Goal: Navigation & Orientation: Find specific page/section

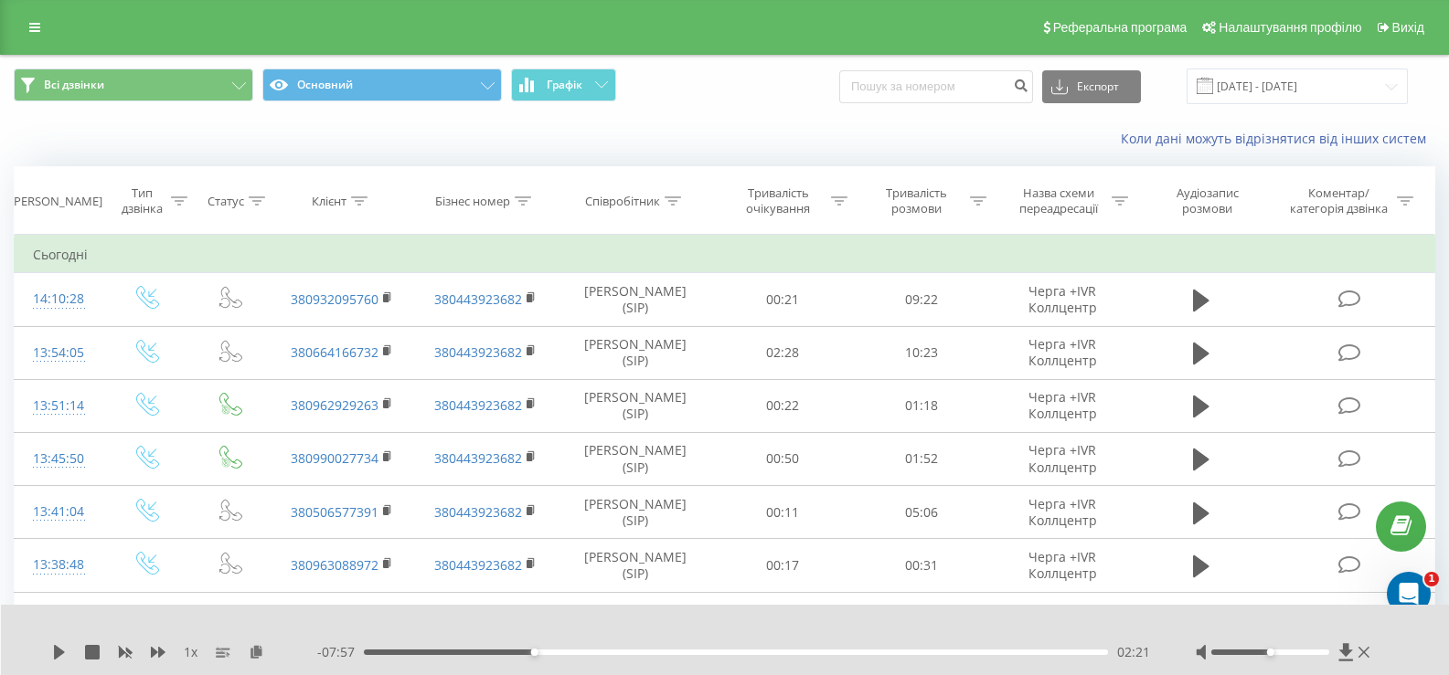
drag, startPoint x: 30, startPoint y: 14, endPoint x: 41, endPoint y: 116, distance: 103.0
click at [30, 13] on div "Реферальна програма Налаштування профілю Вихід" at bounding box center [724, 27] width 1449 height 55
click at [38, 31] on icon at bounding box center [34, 27] width 11 height 13
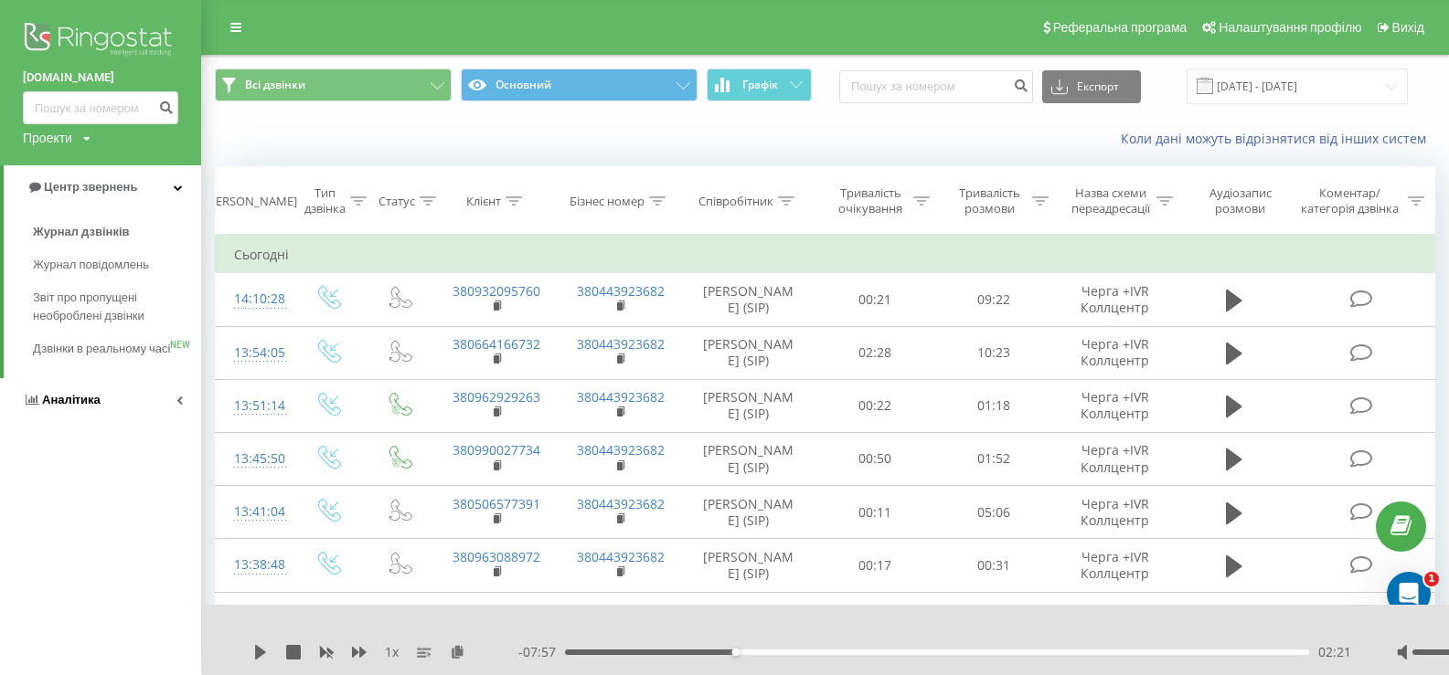
click at [65, 407] on span "Аналiтика" at bounding box center [71, 400] width 58 height 14
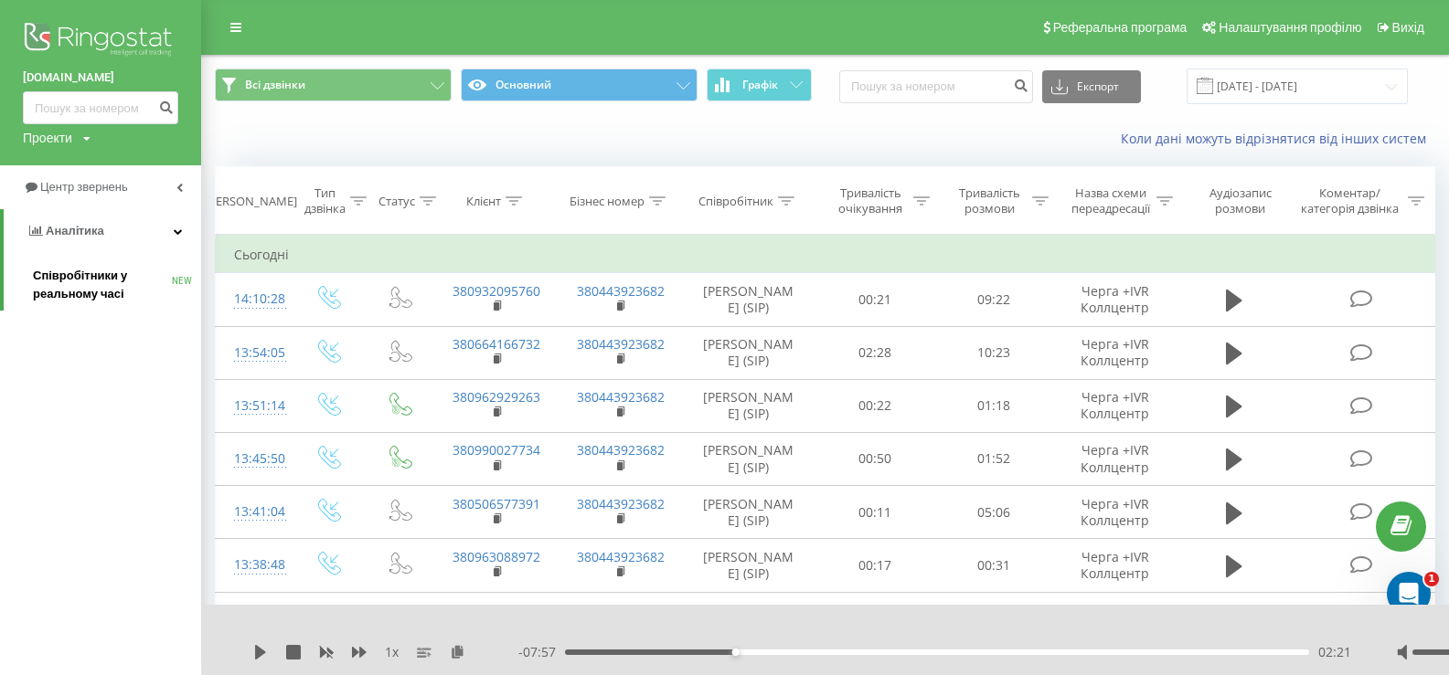
click at [57, 273] on span "Співробітники у реальному часі" at bounding box center [102, 285] width 139 height 37
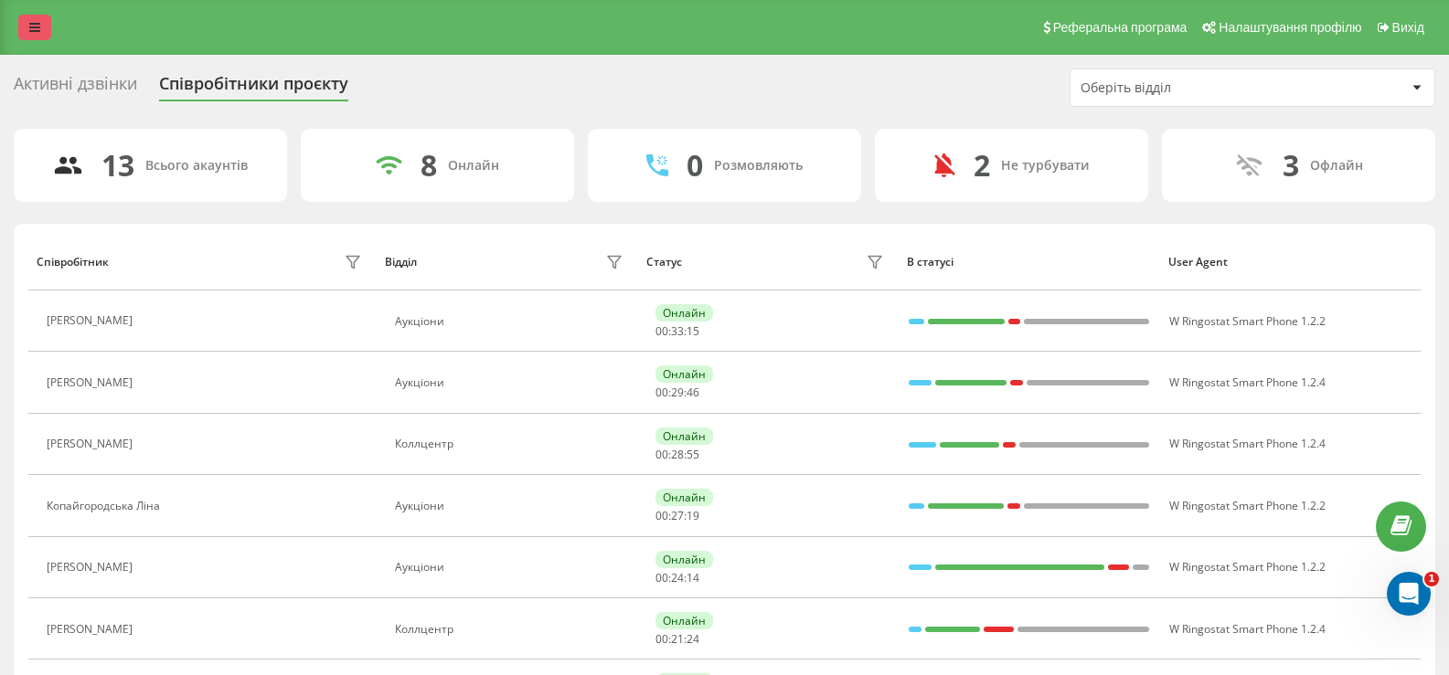
click at [36, 29] on icon at bounding box center [34, 27] width 11 height 13
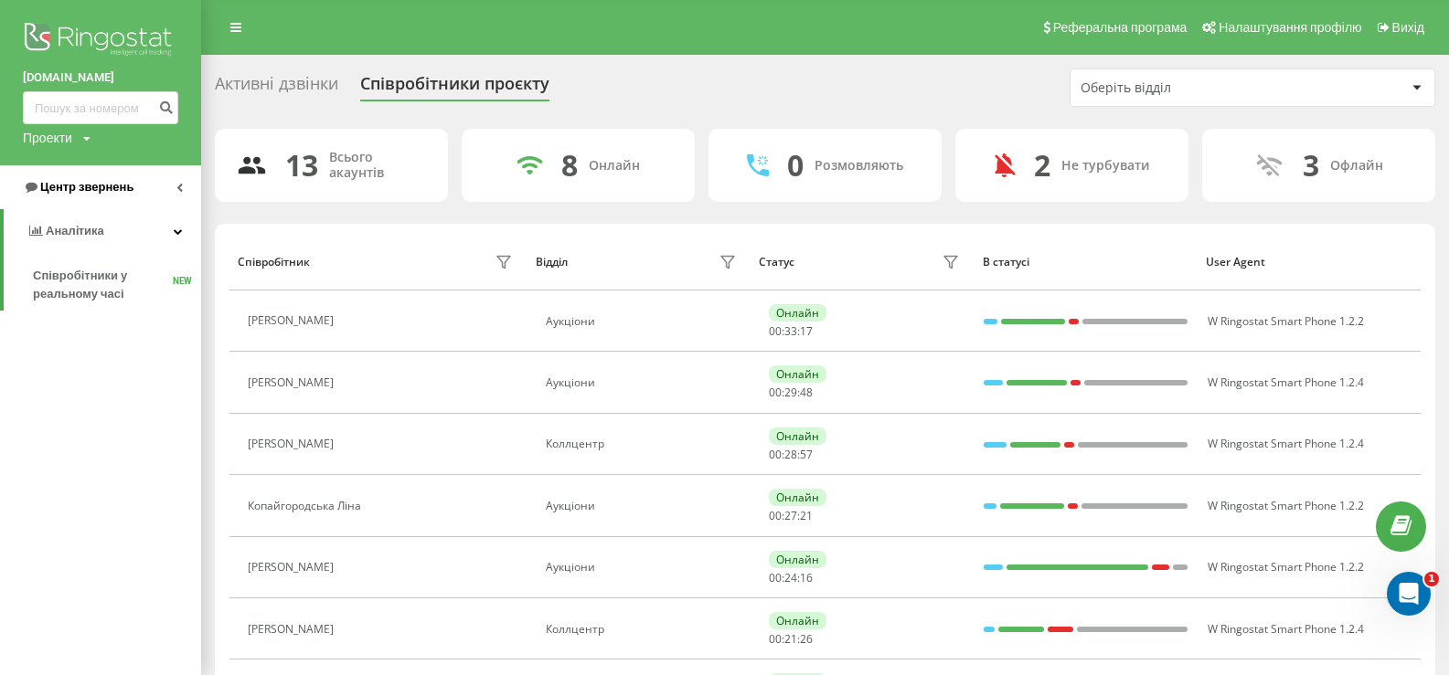
click at [68, 187] on span "Центр звернень" at bounding box center [86, 187] width 93 height 14
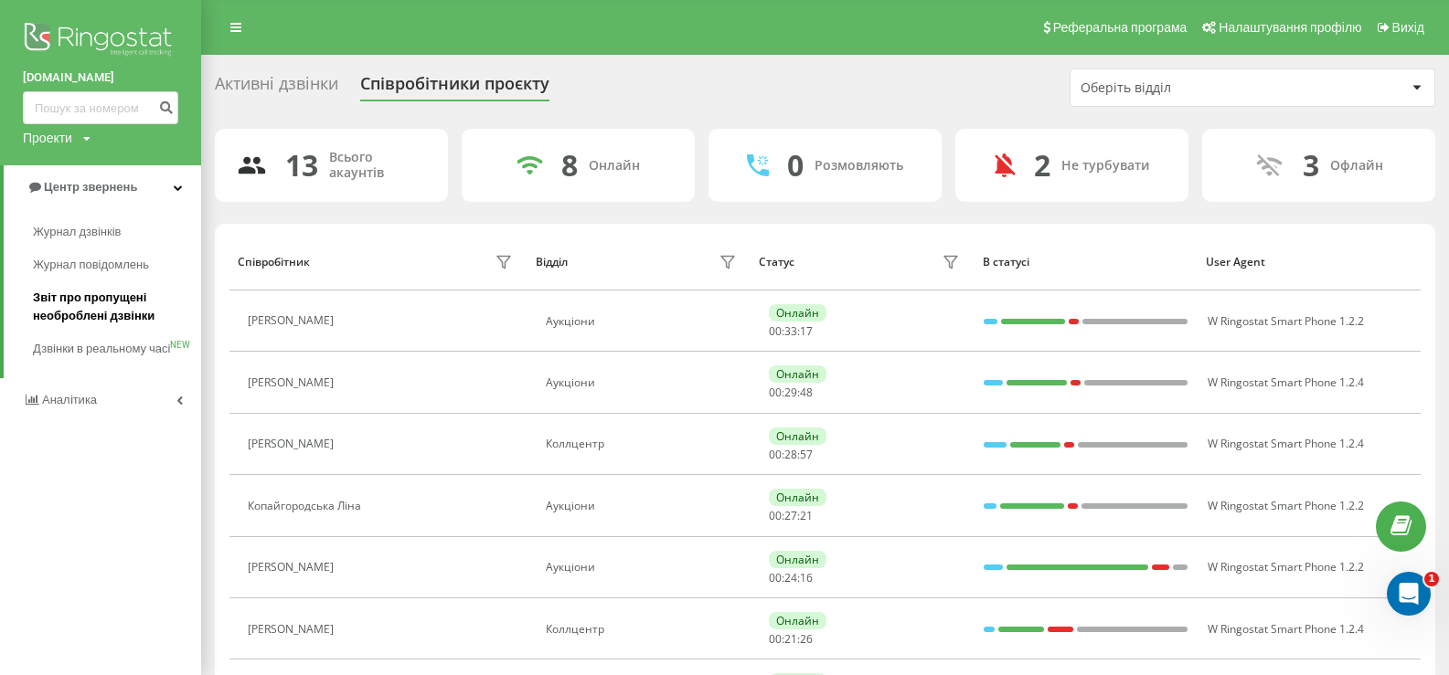
click at [84, 292] on span "Звіт про пропущені необроблені дзвінки" at bounding box center [112, 307] width 159 height 37
